Goal: Complete application form

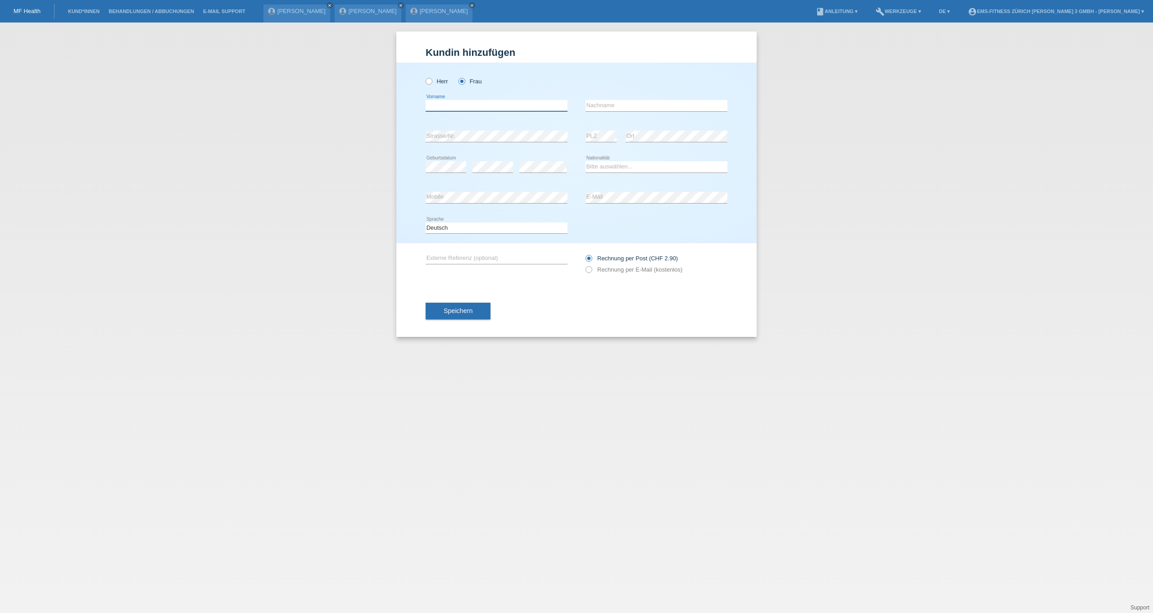
click at [445, 110] on input "text" at bounding box center [496, 105] width 142 height 11
type input "[PERSON_NAME]"
click at [604, 103] on input "text" at bounding box center [656, 105] width 142 height 11
type input "Riva"
click at [440, 173] on icon at bounding box center [445, 172] width 41 height 0
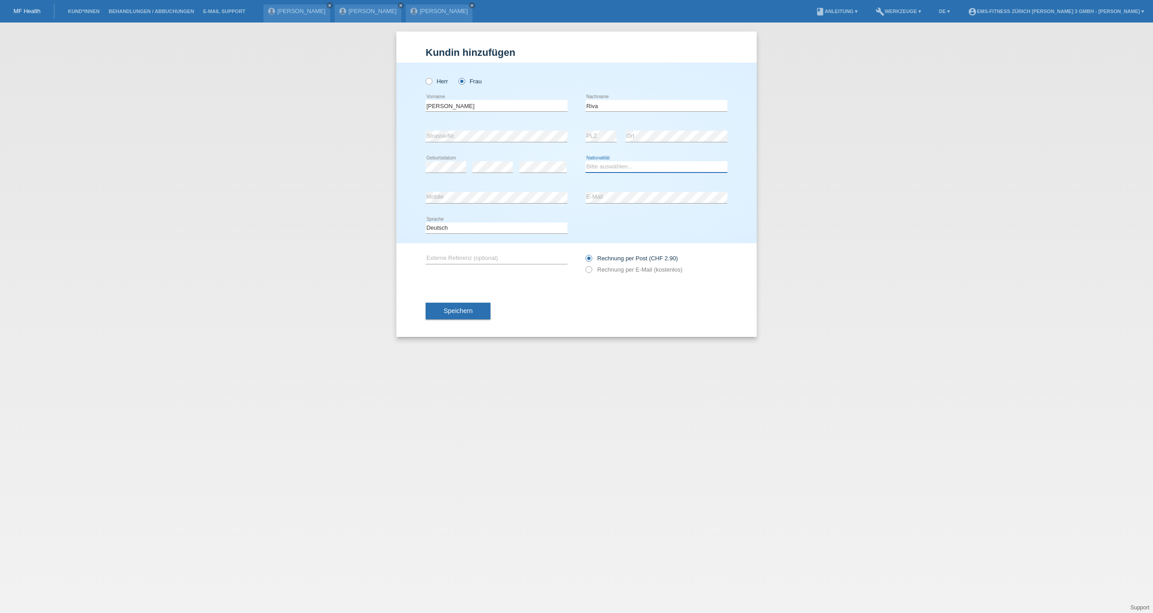
click at [623, 170] on select "Bitte auswählen... Schweiz Deutschland Liechtenstein Österreich ------------ Af…" at bounding box center [656, 166] width 142 height 11
select select "CH"
click at [475, 316] on button "Speichern" at bounding box center [457, 311] width 65 height 17
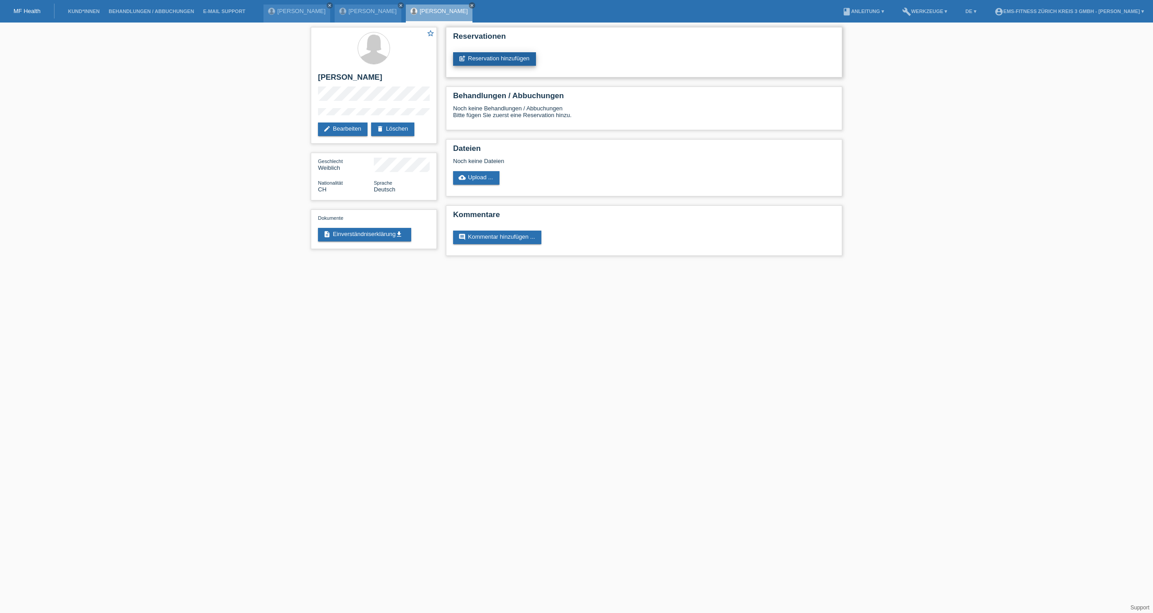
click at [522, 63] on link "post_add Reservation hinzufügen" at bounding box center [494, 59] width 83 height 14
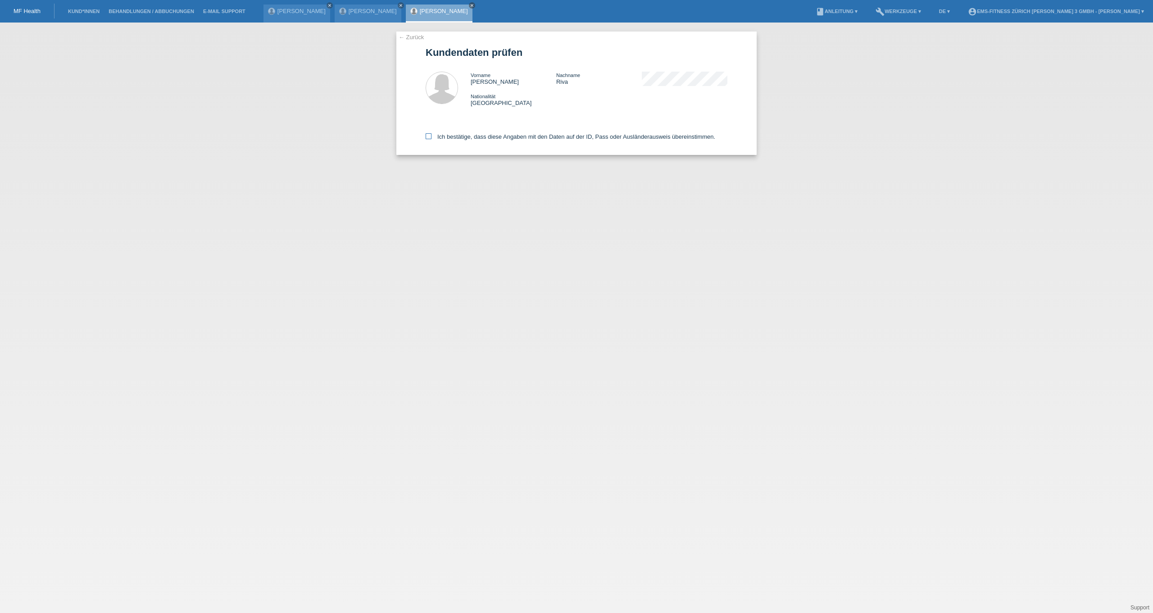
click at [499, 140] on label "Ich bestätige, dass diese Angaben mit den Daten auf der ID, Pass oder Ausländer…" at bounding box center [569, 136] width 289 height 7
click at [431, 139] on input "Ich bestätige, dass diese Angaben mit den Daten auf der ID, Pass oder Ausländer…" at bounding box center [428, 136] width 6 height 6
checkbox input "true"
